Goal: Task Accomplishment & Management: Manage account settings

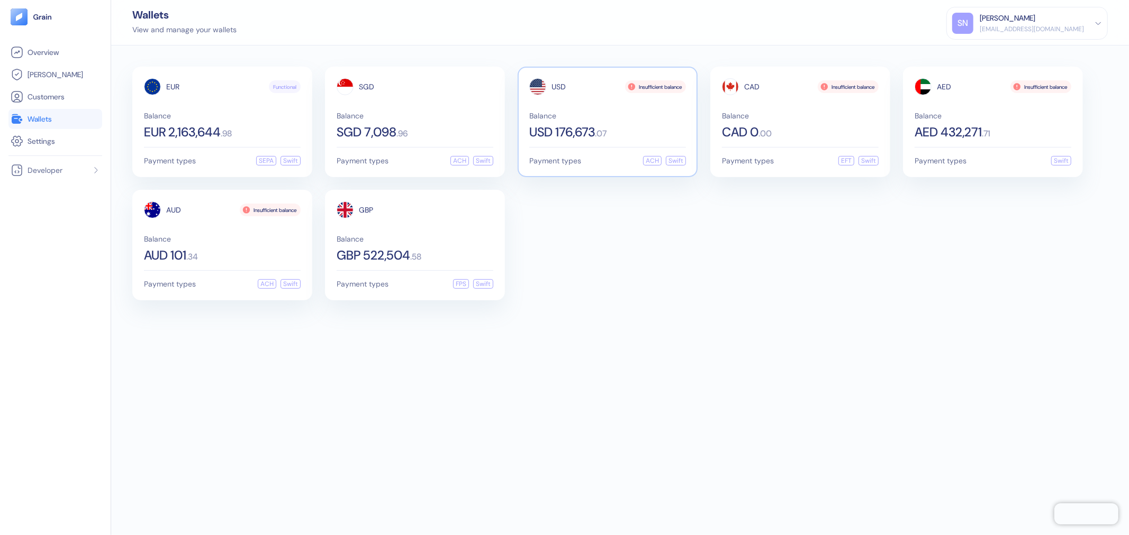
click at [618, 113] on span "Balance" at bounding box center [607, 115] width 157 height 7
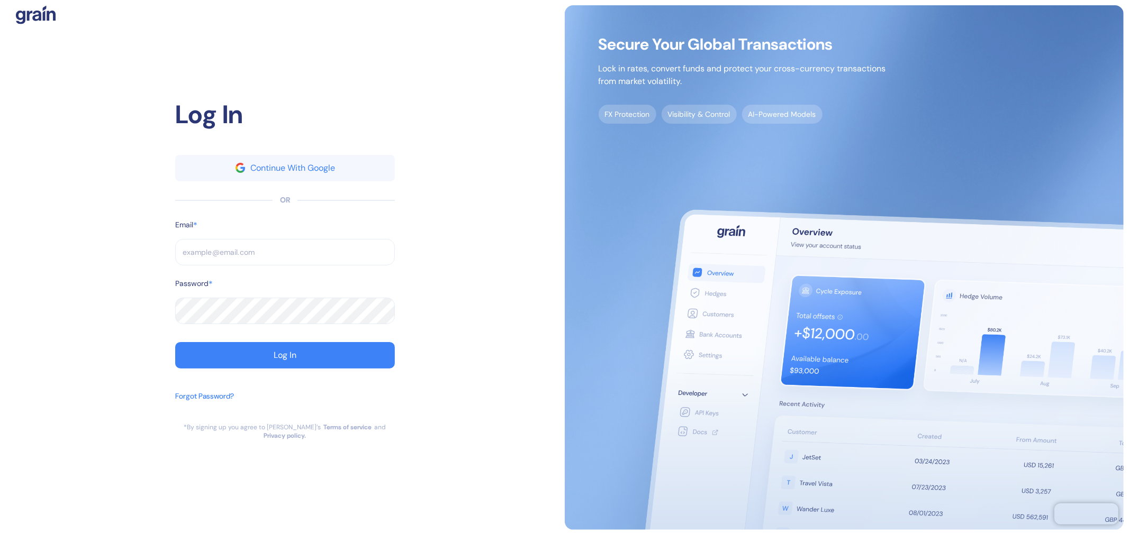
click at [381, 254] on input "text" at bounding box center [285, 252] width 220 height 26
paste input "[EMAIL_ADDRESS][DOMAIN_NAME]"
type input "[EMAIL_ADDRESS][DOMAIN_NAME]"
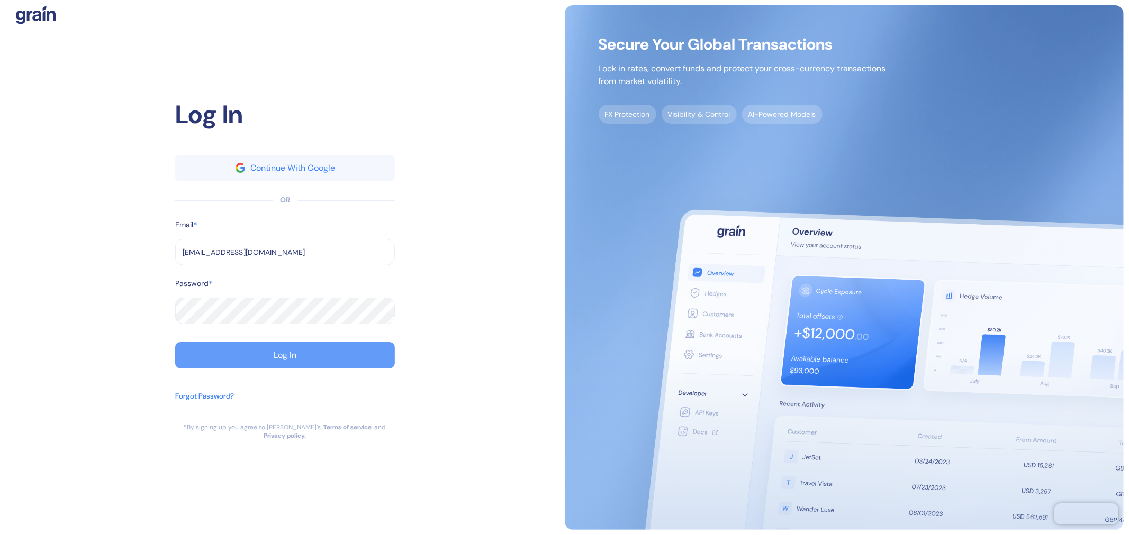
click at [319, 356] on button "Log In" at bounding box center [285, 355] width 220 height 26
